Goal: Task Accomplishment & Management: Manage account settings

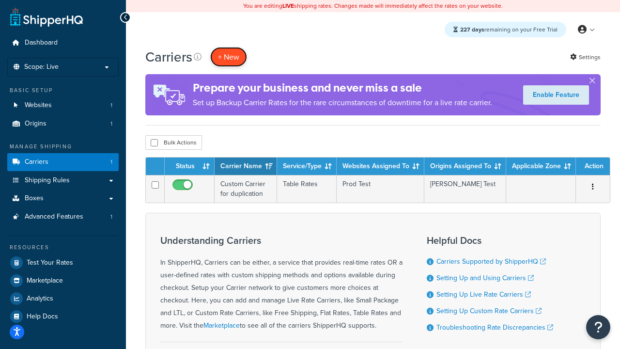
click at [229, 57] on button "+ New" at bounding box center [228, 57] width 37 height 20
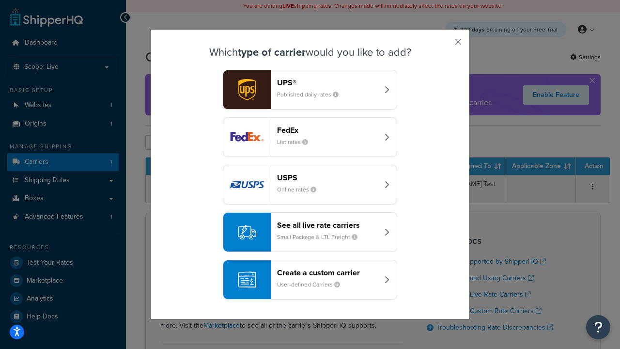
click at [328, 130] on header "FedEx" at bounding box center [327, 130] width 101 height 9
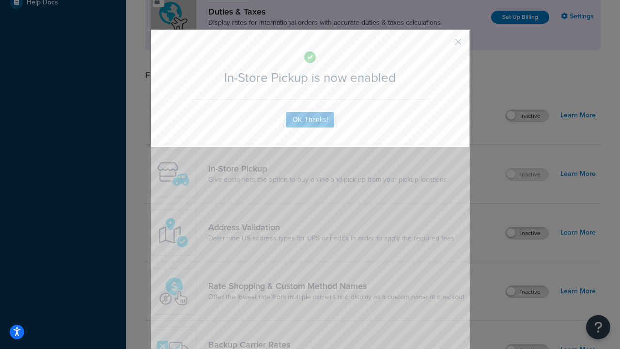
click at [444, 45] on button "button" at bounding box center [444, 45] width 2 height 2
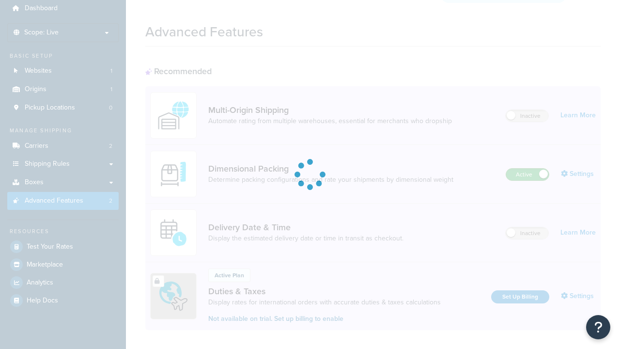
click at [528, 169] on label "Active" at bounding box center [527, 175] width 43 height 12
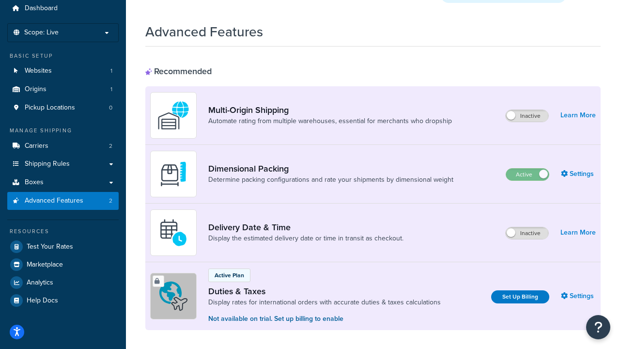
scroll to position [203, 0]
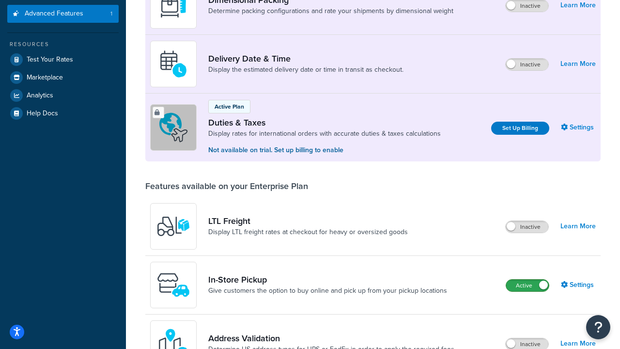
click at [528, 285] on label "Active" at bounding box center [527, 286] width 43 height 12
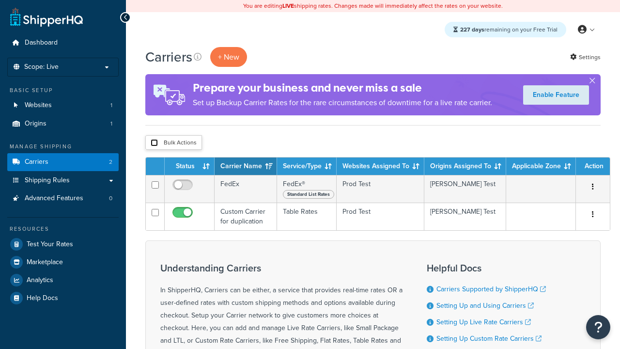
click at [154, 143] on input "checkbox" at bounding box center [154, 142] width 7 height 7
checkbox input "true"
click at [0, 0] on button "Delete" at bounding box center [0, 0] width 0 height 0
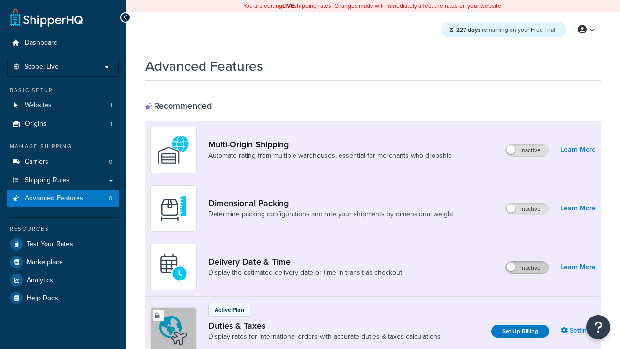
click at [527, 268] on label "Inactive" at bounding box center [527, 268] width 43 height 12
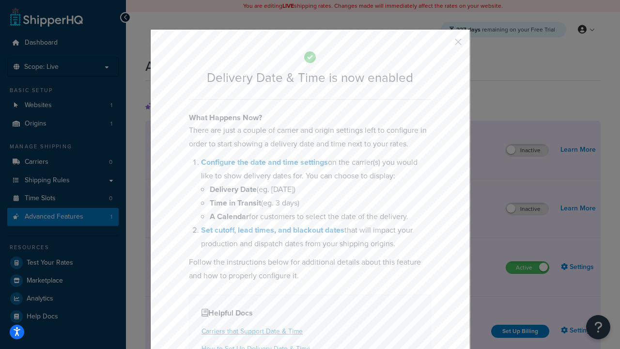
click at [444, 45] on button "button" at bounding box center [444, 45] width 2 height 2
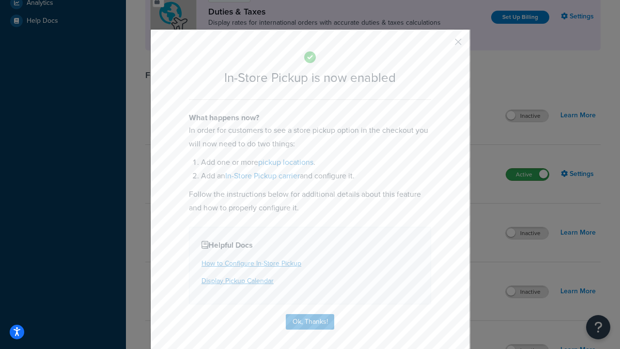
scroll to position [332, 0]
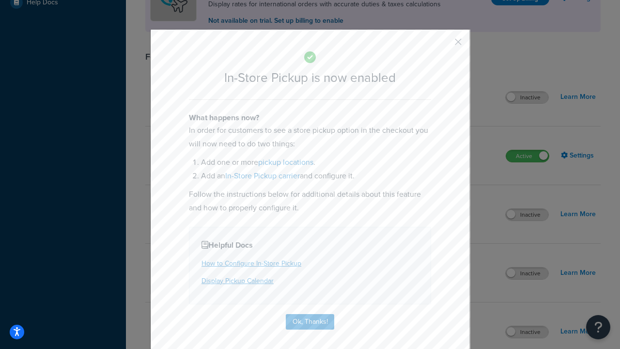
click at [444, 45] on button "button" at bounding box center [444, 45] width 2 height 2
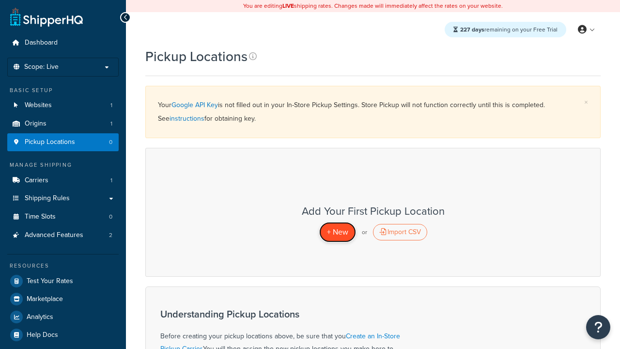
click at [337, 232] on span "+ New" at bounding box center [337, 231] width 21 height 11
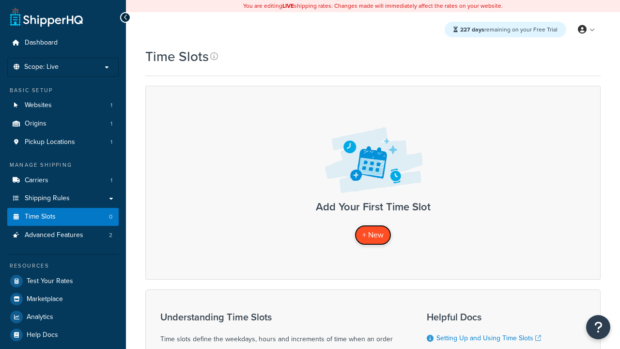
click at [373, 235] on span "+ New" at bounding box center [373, 234] width 21 height 11
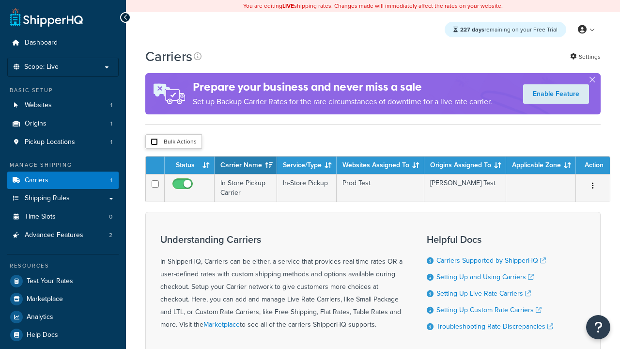
click at [154, 142] on input "checkbox" at bounding box center [154, 141] width 7 height 7
checkbox input "true"
click at [0, 0] on button "Delete" at bounding box center [0, 0] width 0 height 0
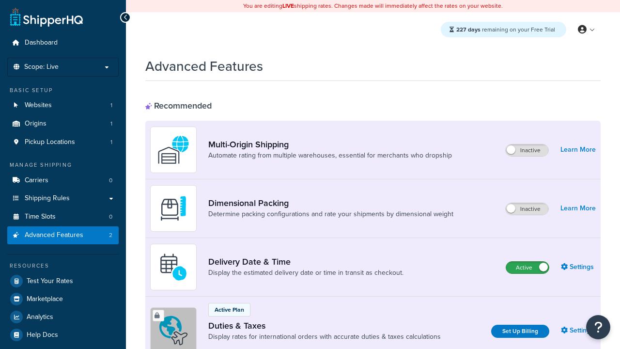
click at [528, 268] on label "Active" at bounding box center [527, 268] width 43 height 12
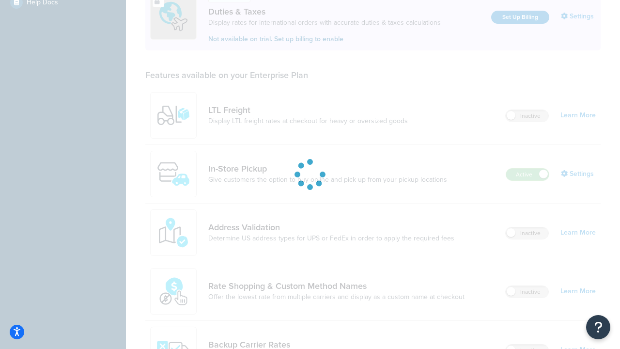
scroll to position [296, 0]
